Goal: Task Accomplishment & Management: Complete application form

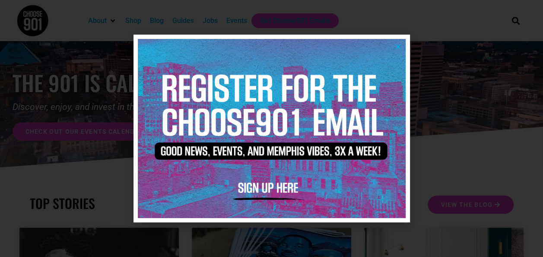
click at [401, 44] on img at bounding box center [272, 128] width 268 height 178
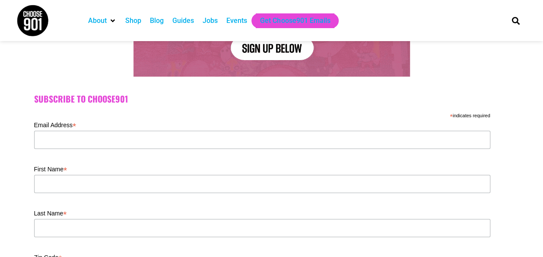
scroll to position [173, 0]
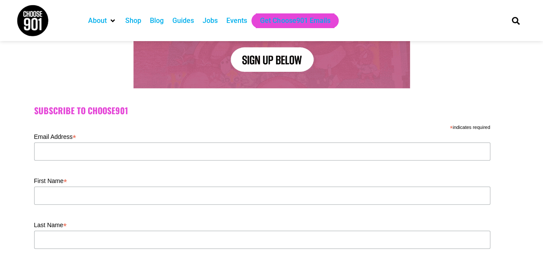
click at [211, 21] on div "Jobs" at bounding box center [210, 21] width 15 height 10
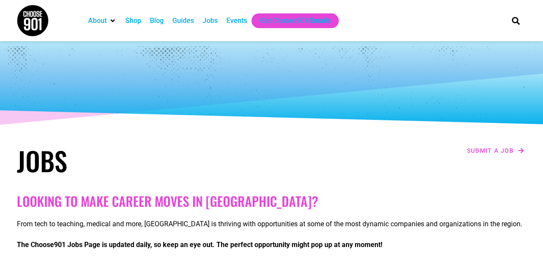
click at [479, 143] on div "Submit a job" at bounding box center [401, 160] width 259 height 40
click at [480, 149] on span "Submit a job" at bounding box center [490, 150] width 47 height 6
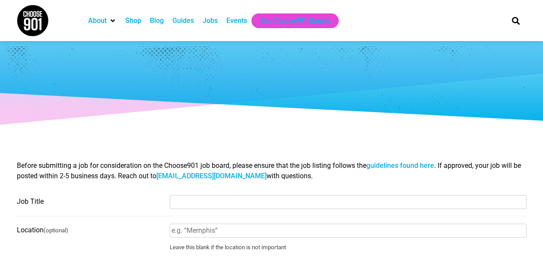
select select
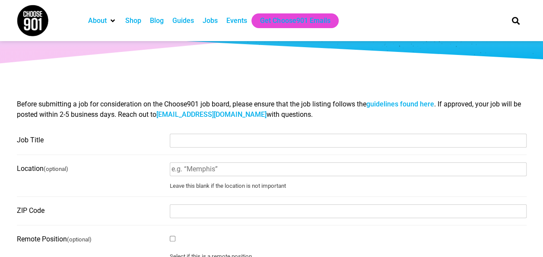
scroll to position [130, 0]
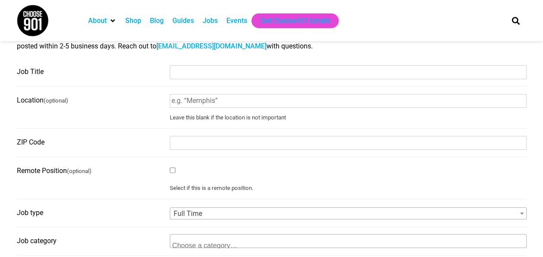
click at [249, 68] on input "Job Title" at bounding box center [348, 72] width 357 height 14
paste input "🌟 Temporary Toddler Assistant Teacher (Parental Leave Coverage) 🌟"
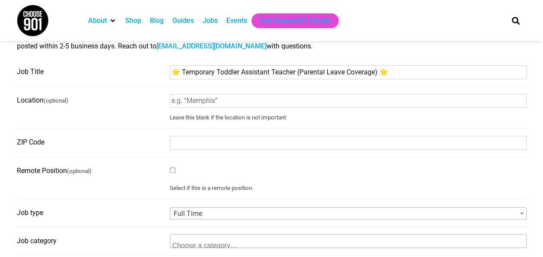
type input "🌟 Temporary Toddler Assistant Teacher (Parental Leave Coverage) 🌟"
click at [263, 101] on input "Location (optional)" at bounding box center [348, 101] width 357 height 14
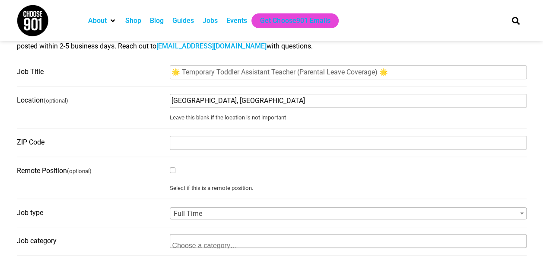
type input "Cordova, TN"
click at [260, 147] on input "ZIP Code" at bounding box center [348, 143] width 357 height 14
type input "38018"
drag, startPoint x: 120, startPoint y: 148, endPoint x: 125, endPoint y: 147, distance: 4.5
click at [123, 148] on label "ZIP Code" at bounding box center [91, 142] width 148 height 14
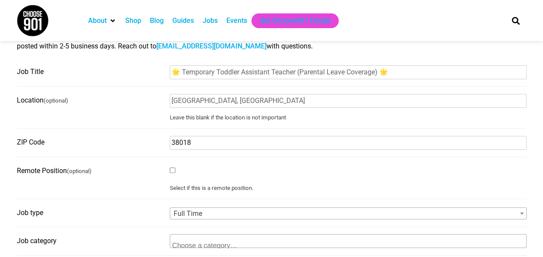
click at [170, 148] on input "38018" at bounding box center [348, 143] width 357 height 14
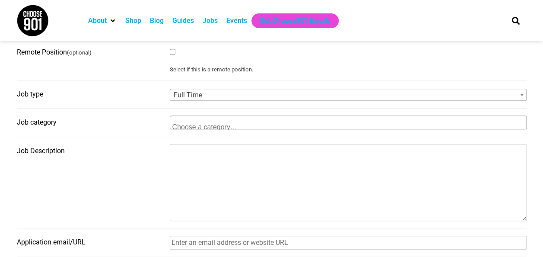
scroll to position [259, 0]
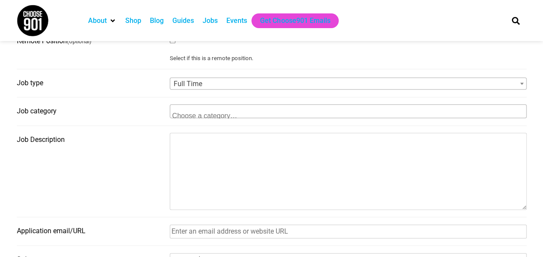
click at [234, 85] on span "Full Time" at bounding box center [348, 84] width 356 height 12
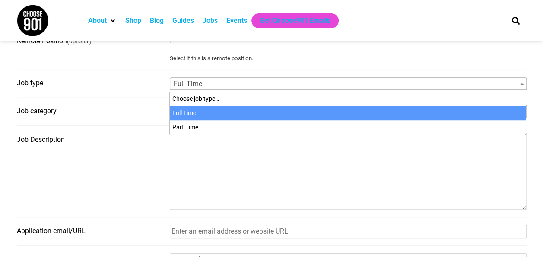
click at [235, 85] on span "Full Time" at bounding box center [348, 84] width 356 height 12
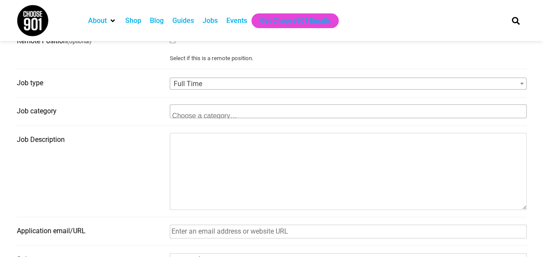
click at [141, 87] on label "Job type" at bounding box center [91, 83] width 148 height 14
click at [170, 76] on select "Choose job type… Full Time Part Time" at bounding box center [170, 76] width 0 height 0
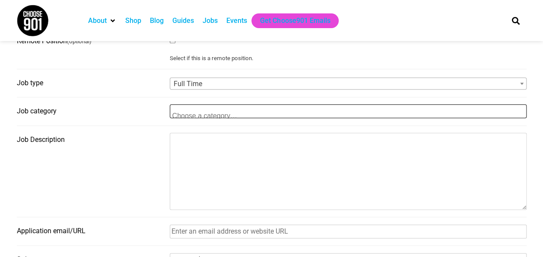
click at [201, 115] on textarea "Search" at bounding box center [214, 115] width 84 height 8
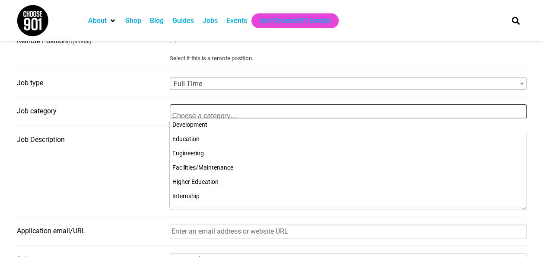
scroll to position [130, 0]
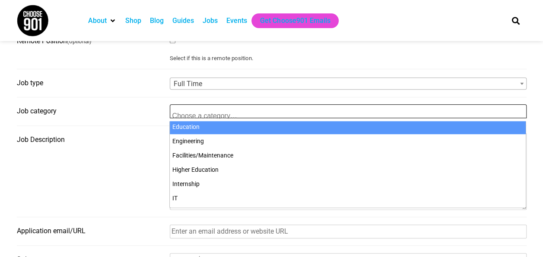
select select "101"
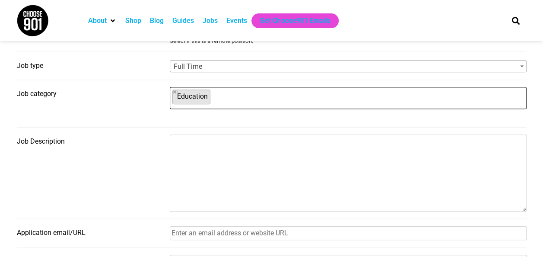
scroll to position [302, 0]
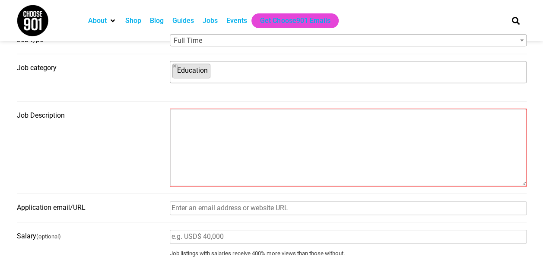
click at [212, 127] on textarea "Job Description" at bounding box center [348, 147] width 355 height 76
paste textarea "Who We Are: At Lamplighter, we honor the incredible capabilities of even the yo…"
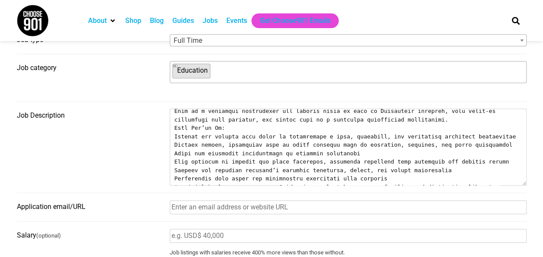
scroll to position [0, 0]
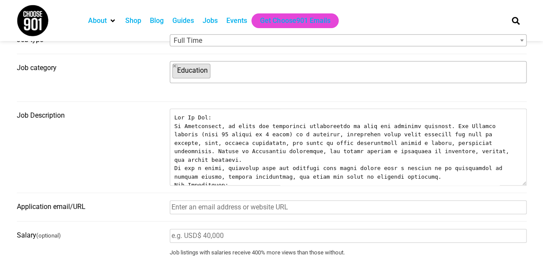
click at [290, 161] on textarea "Job Description" at bounding box center [348, 147] width 356 height 76
click at [287, 161] on textarea "Job Description" at bounding box center [348, 147] width 356 height 76
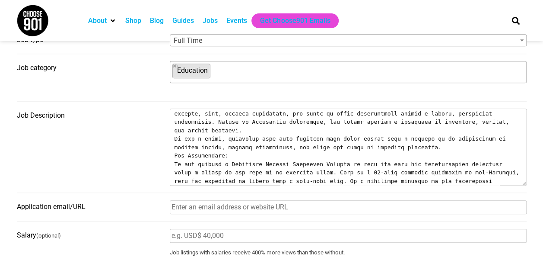
scroll to position [43, 0]
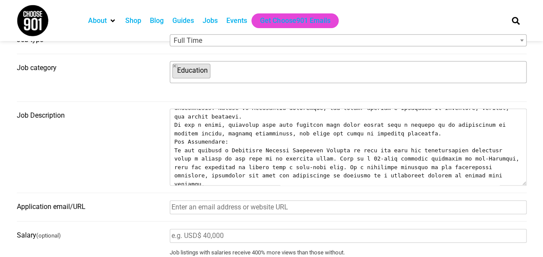
click at [396, 124] on textarea "Job Description" at bounding box center [348, 147] width 356 height 76
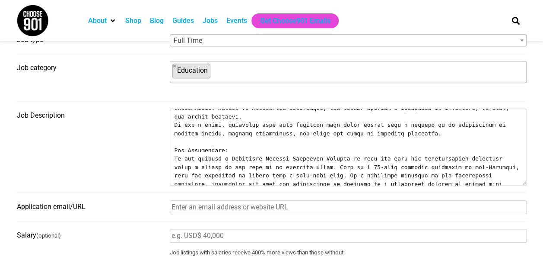
drag, startPoint x: 225, startPoint y: 145, endPoint x: 173, endPoint y: 145, distance: 51.4
click at [173, 145] on textarea "Job Description" at bounding box center [348, 147] width 356 height 76
click at [283, 133] on textarea "Job Description" at bounding box center [348, 147] width 356 height 76
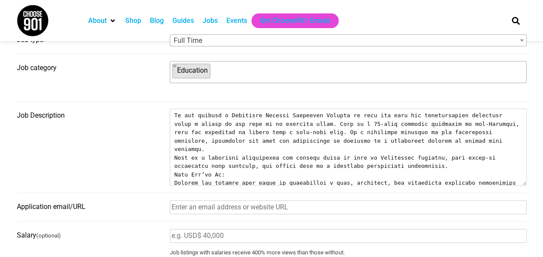
click at [401, 151] on textarea "Job Description" at bounding box center [348, 147] width 356 height 76
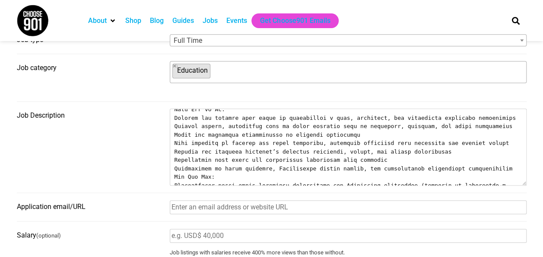
scroll to position [173, 0]
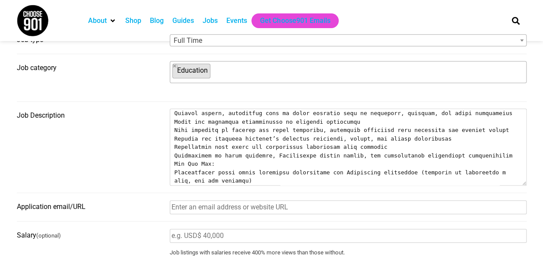
click at [495, 138] on textarea "Job Description" at bounding box center [348, 147] width 356 height 76
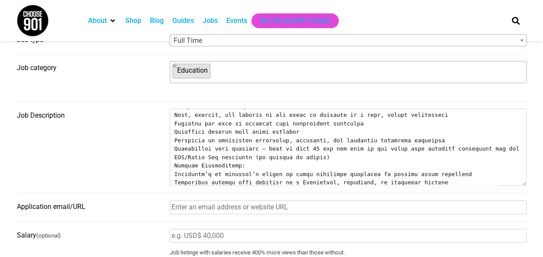
scroll to position [259, 0]
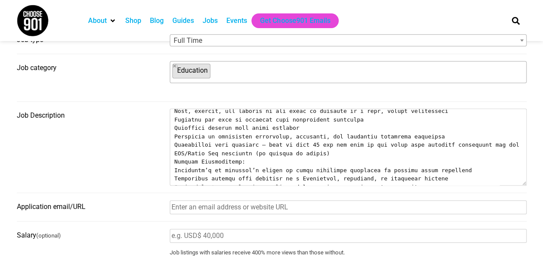
click at [334, 136] on textarea "Job Description" at bounding box center [348, 147] width 356 height 76
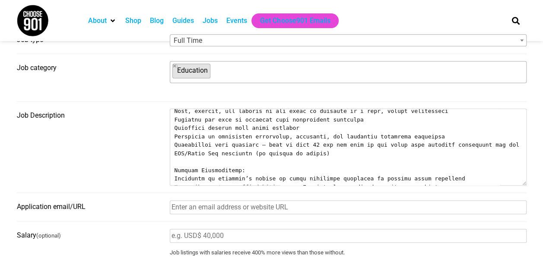
click at [375, 177] on textarea "Job Description" at bounding box center [348, 147] width 356 height 76
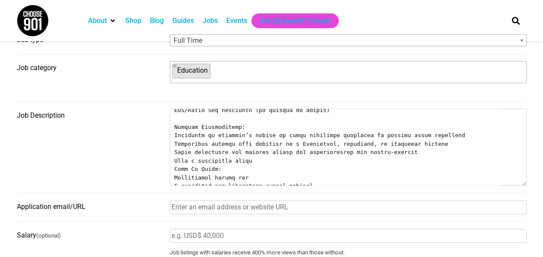
click at [291, 143] on textarea "Job Description" at bounding box center [348, 147] width 356 height 76
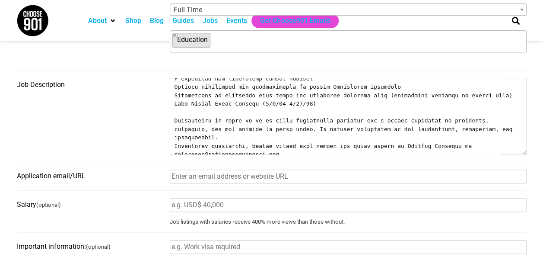
scroll to position [346, 0]
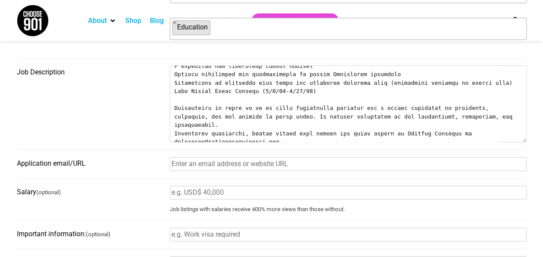
drag, startPoint x: 277, startPoint y: 120, endPoint x: 171, endPoint y: 115, distance: 106.8
click at [170, 115] on textarea "Job Description" at bounding box center [348, 104] width 356 height 76
type textarea "Who We Are: At Lamplighter, we honor the incredible capabilities of even the yo…"
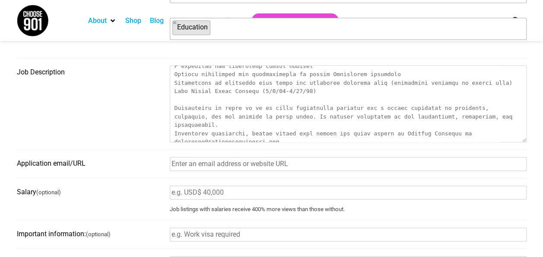
click at [222, 167] on input "Application email/URL" at bounding box center [348, 164] width 357 height 14
paste input "cswatzell@lamplighterschool.org."
type input "cswatzell@lamplighterschool.org."
click at [141, 177] on fieldset "Application email/URL cswatzell@lamplighterschool.org." at bounding box center [272, 167] width 510 height 22
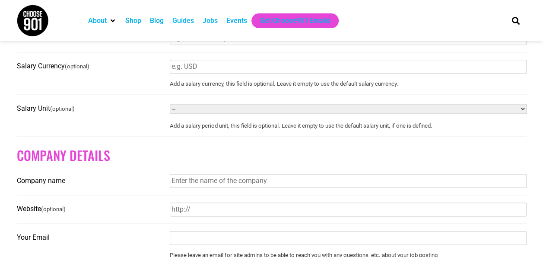
scroll to position [561, 0]
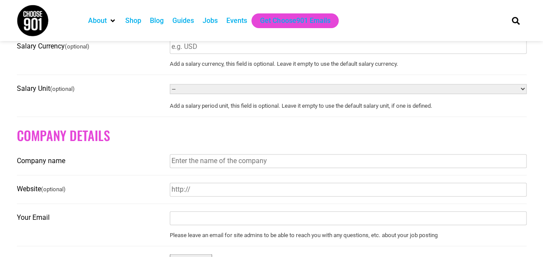
click at [201, 164] on input "Company name" at bounding box center [348, 161] width 357 height 14
type input "[GEOGRAPHIC_DATA]"
drag, startPoint x: 233, startPoint y: 196, endPoint x: 144, endPoint y: 194, distance: 89.0
click at [144, 197] on fieldset "Website (optional) Lamplighter Montessori School" at bounding box center [272, 193] width 510 height 22
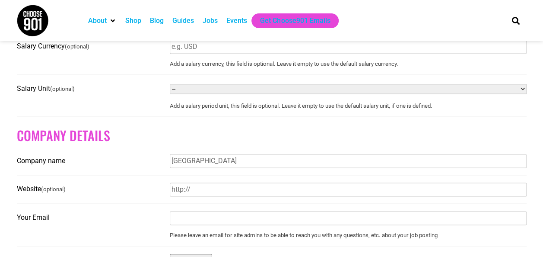
paste input "[URL][DOMAIN_NAME]"
type input "[URL][DOMAIN_NAME]"
click at [117, 196] on label "Website (optional)" at bounding box center [91, 189] width 148 height 14
click at [170, 196] on input "[URL][DOMAIN_NAME]" at bounding box center [348, 189] width 357 height 14
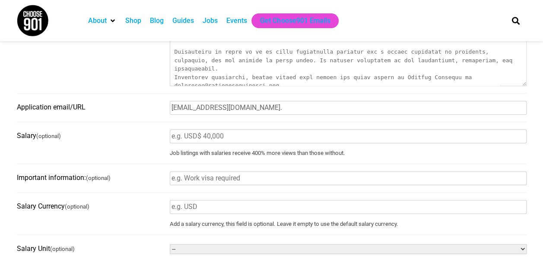
scroll to position [389, 0]
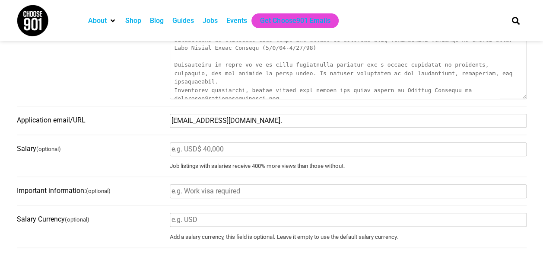
click at [217, 124] on input "cswatzell@lamplighterschool.org." at bounding box center [348, 121] width 357 height 14
click at [307, 124] on input "cswatzell@lamplighterschool.org." at bounding box center [348, 121] width 357 height 14
type input "[EMAIL_ADDRESS][DOMAIN_NAME]"
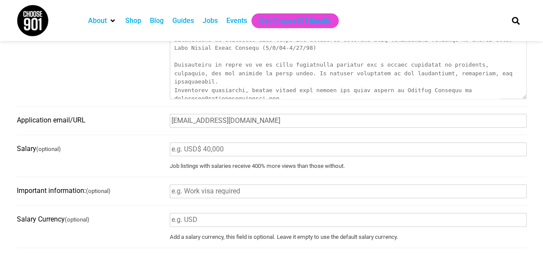
click at [132, 122] on label "Application email/URL" at bounding box center [91, 120] width 148 height 14
click at [170, 122] on input "[EMAIL_ADDRESS][DOMAIN_NAME]" at bounding box center [348, 121] width 357 height 14
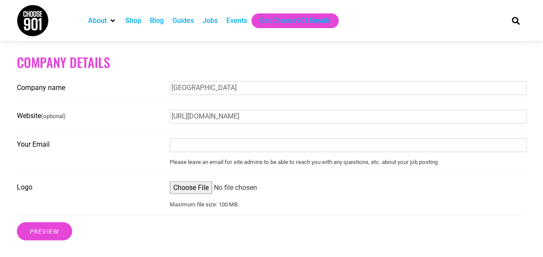
scroll to position [648, 0]
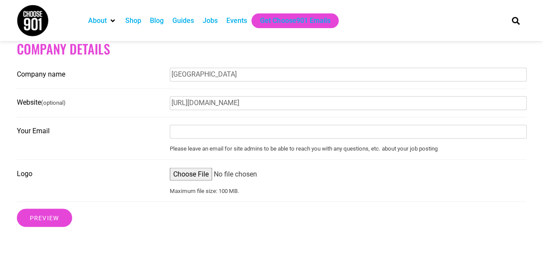
click at [195, 134] on input "Your Email" at bounding box center [348, 131] width 357 height 14
paste input "cswatzell@lamplighterschool.org."
type input "[EMAIL_ADDRESS][DOMAIN_NAME]"
click at [443, 201] on fieldset "Logo Maximum file size: 100 MB." at bounding box center [272, 183] width 510 height 35
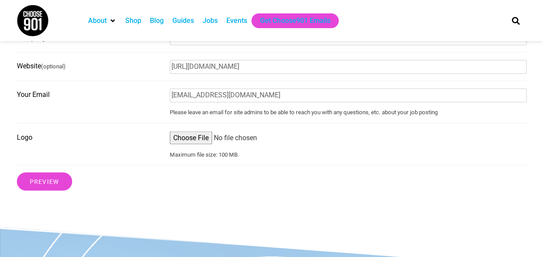
scroll to position [777, 0]
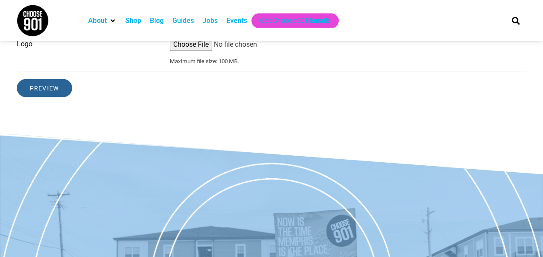
click at [38, 92] on input "Preview" at bounding box center [44, 88] width 55 height 18
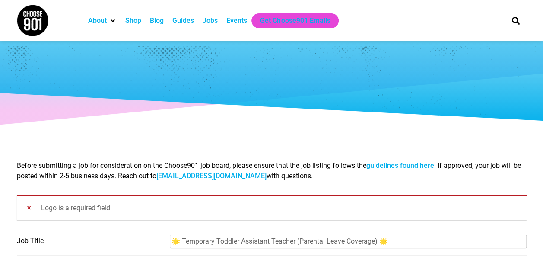
click at [29, 206] on div "Logo is a required field" at bounding box center [272, 206] width 510 height 25
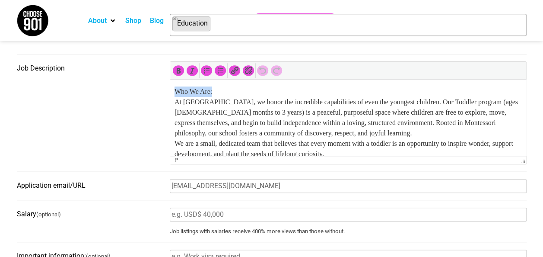
drag, startPoint x: 219, startPoint y: 91, endPoint x: 164, endPoint y: 91, distance: 54.8
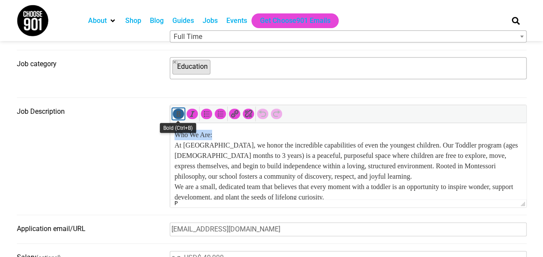
click at [176, 112] on icon "Bold (Ctrl+B)" at bounding box center [178, 113] width 9 height 9
click at [262, 138] on p "Who We Are: At Lamplighter, we honor the incredible capabilities of even the yo…" at bounding box center [347, 166] width 347 height 73
click at [257, 170] on p "Who We Are: At Lamplighter, we honor the incredible capabilities of even the yo…" at bounding box center [347, 166] width 347 height 73
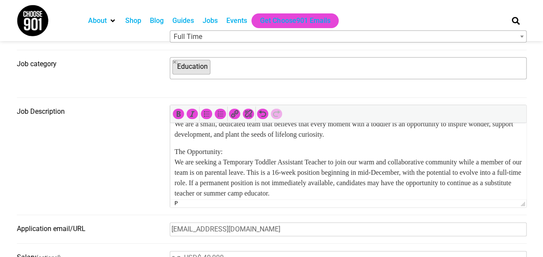
scroll to position [43, 0]
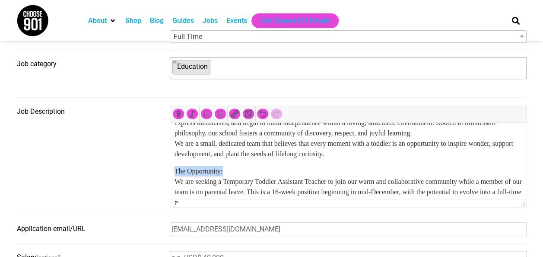
drag, startPoint x: 233, startPoint y: 170, endPoint x: 171, endPoint y: 171, distance: 62.2
click at [176, 113] on icon "Bold (Ctrl+B)" at bounding box center [178, 113] width 9 height 9
click at [277, 172] on p "The Opportunity: We are seeking a Temporary Toddler Assistant Teacher to join o…" at bounding box center [347, 202] width 347 height 73
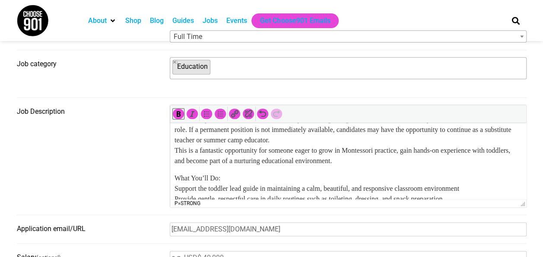
scroll to position [130, 0]
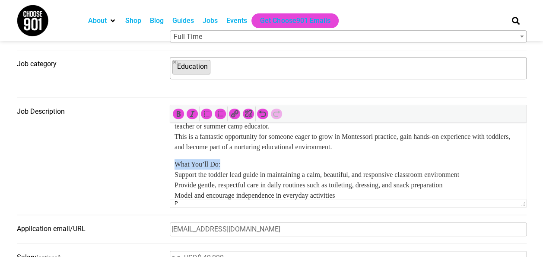
drag, startPoint x: 230, startPoint y: 166, endPoint x: 163, endPoint y: 165, distance: 67.4
click at [170, 165] on html "Who We Are: At Lamplighter, we honor the incredible capabilities of even the yo…" at bounding box center [348, 254] width 356 height 522
click at [177, 114] on icon "Bold (Ctrl+B)" at bounding box center [178, 113] width 9 height 9
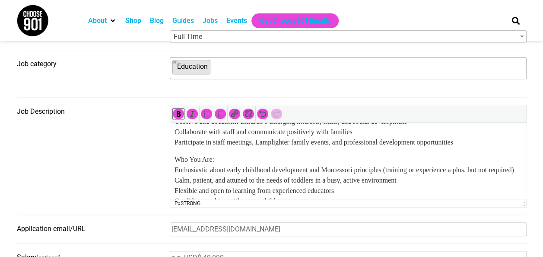
scroll to position [216, 0]
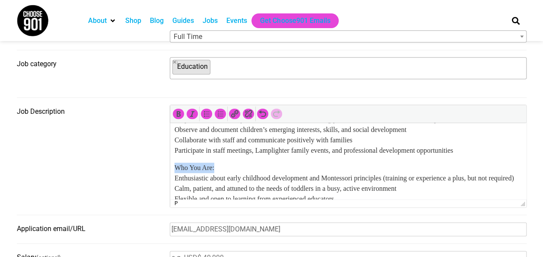
drag, startPoint x: 173, startPoint y: 167, endPoint x: 184, endPoint y: 147, distance: 22.8
click at [170, 168] on html "Who We Are: At Lamplighter, we honor the incredible capabilities of even the yo…" at bounding box center [348, 168] width 356 height 522
click at [176, 114] on icon "Bold (Ctrl+B)" at bounding box center [178, 113] width 9 height 9
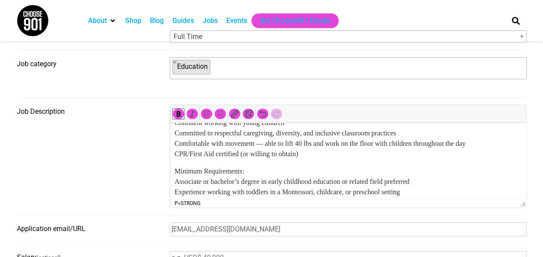
scroll to position [346, 0]
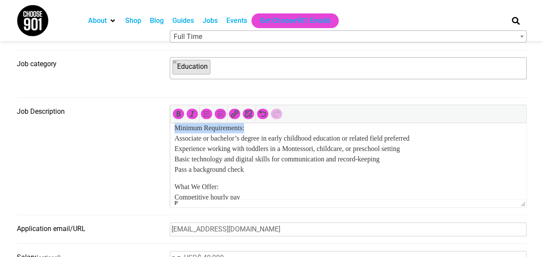
drag, startPoint x: 259, startPoint y: 136, endPoint x: 180, endPoint y: 132, distance: 79.6
click at [170, 138] on html "Who We Are: At Lamplighter, we honor the incredible capabilities of even the yo…" at bounding box center [348, 38] width 356 height 522
click at [177, 111] on icon "Bold (Ctrl+B)" at bounding box center [178, 113] width 9 height 9
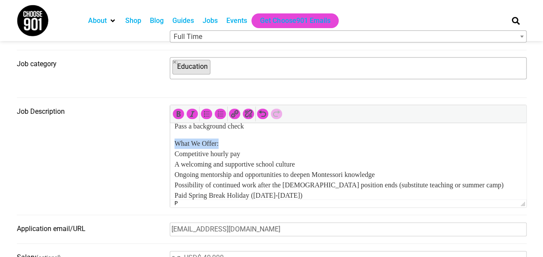
drag, startPoint x: 227, startPoint y: 154, endPoint x: 171, endPoint y: 155, distance: 56.1
click at [177, 114] on icon "Bold (Ctrl+B)" at bounding box center [178, 113] width 9 height 9
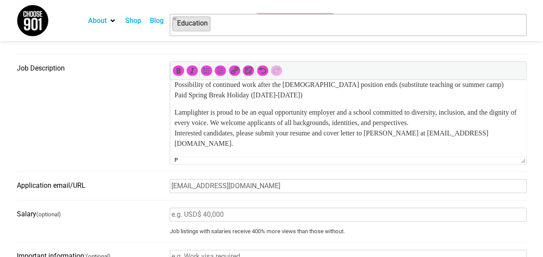
drag, startPoint x: 280, startPoint y: 143, endPoint x: 169, endPoint y: 133, distance: 111.1
click at [188, 71] on icon "Italic (Ctrl+I)" at bounding box center [192, 70] width 9 height 9
click at [332, 143] on p "Lamplighter is proud to be an equal opportunity employer and a school committed…" at bounding box center [347, 127] width 347 height 41
click at [329, 147] on p "Lamplighter is proud to be an equal opportunity employer and a school committed…" at bounding box center [347, 127] width 347 height 41
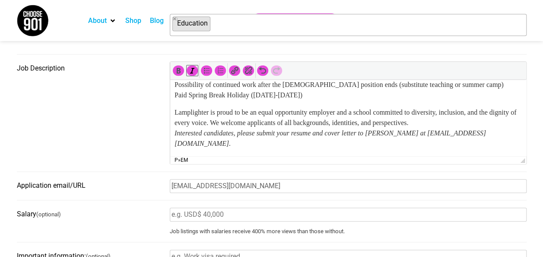
click at [125, 166] on fieldset "Job Description p » em" at bounding box center [272, 116] width 510 height 110
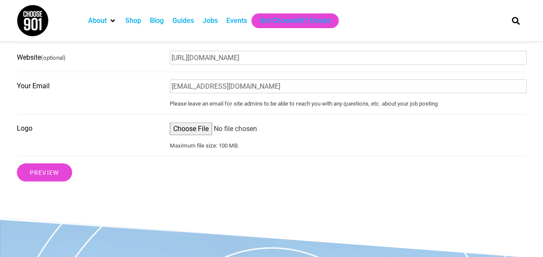
scroll to position [777, 0]
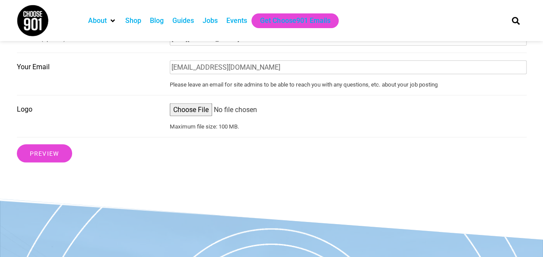
click at [193, 116] on input "Logo" at bounding box center [348, 109] width 357 height 13
type input "C:\fakepath\LMS LOGO.jpg"
drag, startPoint x: 46, startPoint y: 161, endPoint x: 71, endPoint y: 162, distance: 25.1
click at [46, 160] on input "Preview" at bounding box center [44, 153] width 55 height 18
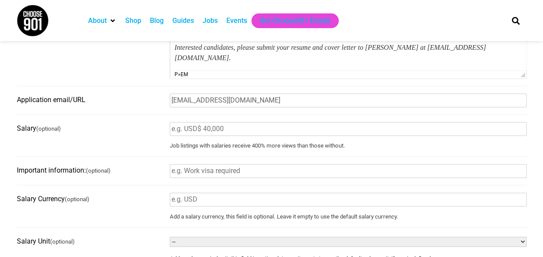
scroll to position [605, 0]
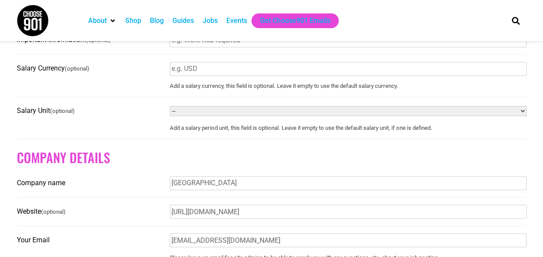
click at [355, 156] on h2 "Company Details" at bounding box center [272, 157] width 510 height 16
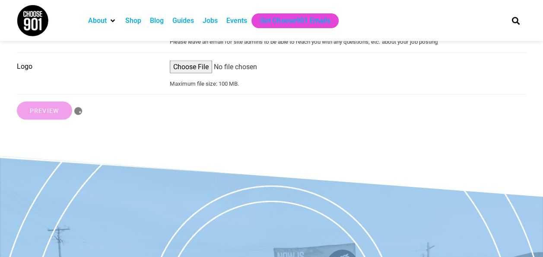
scroll to position [777, 0]
